Goal: Task Accomplishment & Management: Complete application form

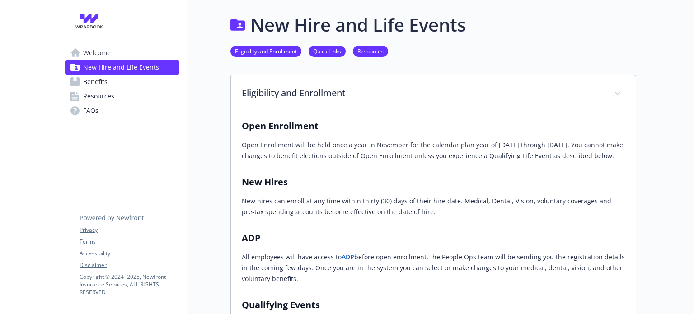
scroll to position [138, 0]
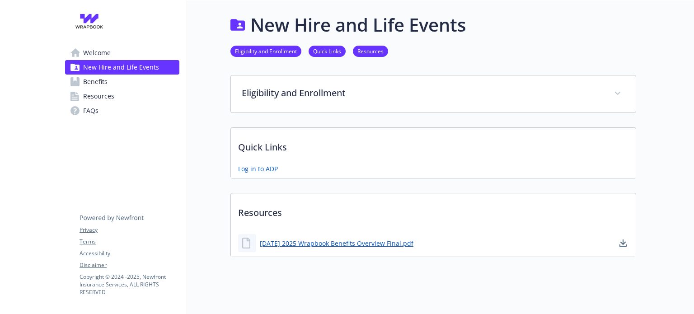
scroll to position [14, 0]
